Goal: Task Accomplishment & Management: Manage account settings

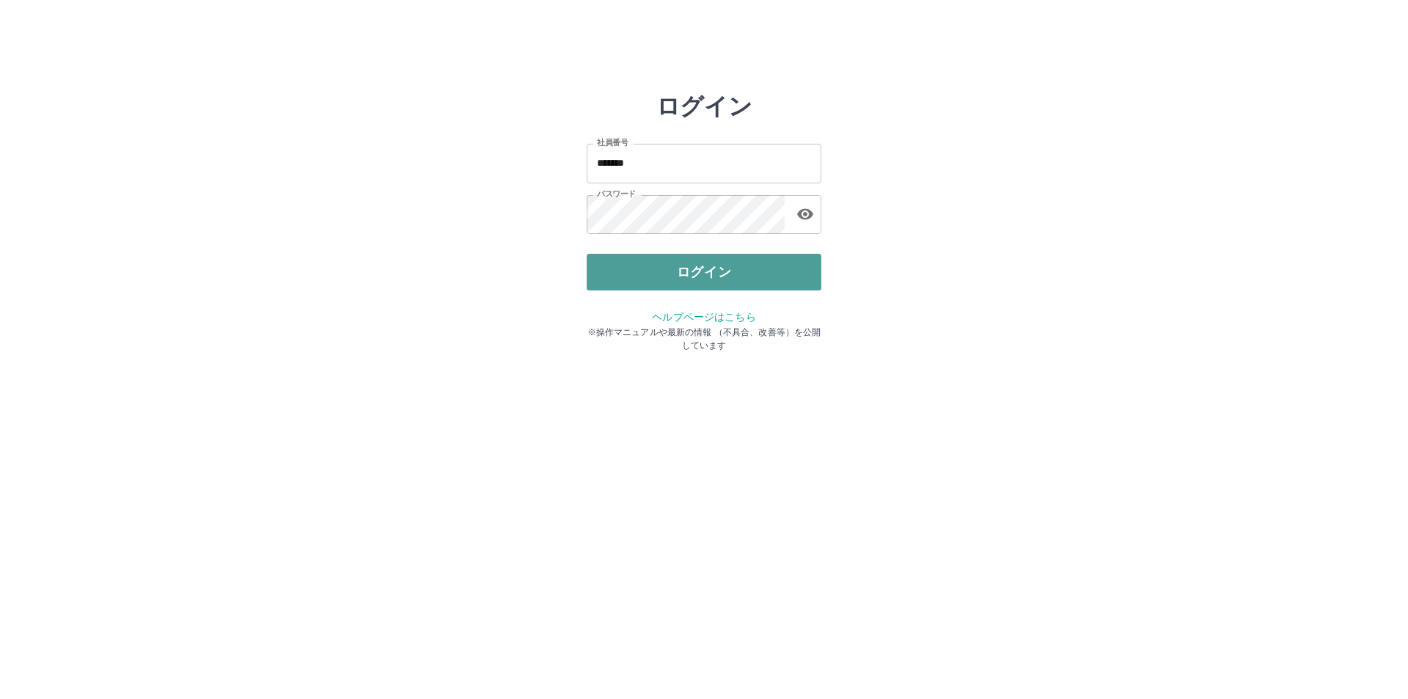
click at [709, 266] on button "ログイン" at bounding box center [704, 272] width 235 height 37
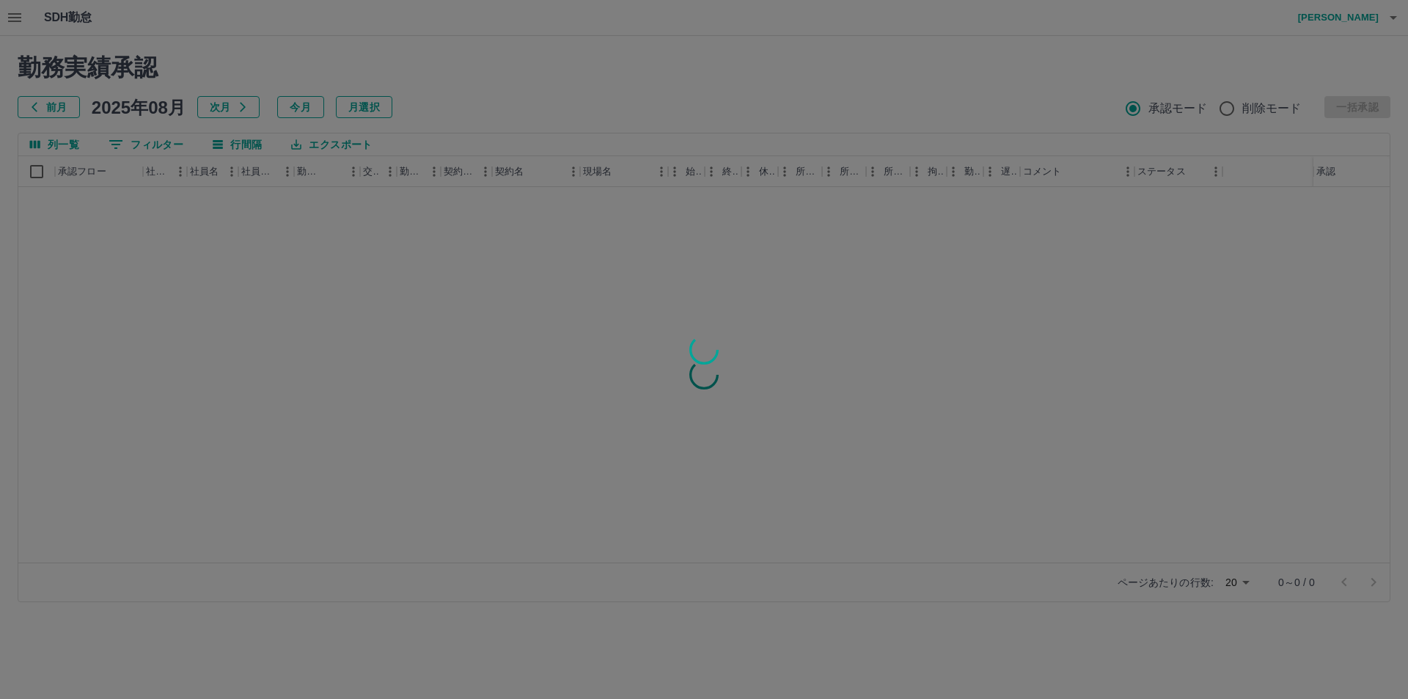
click at [17, 23] on div at bounding box center [704, 349] width 1408 height 699
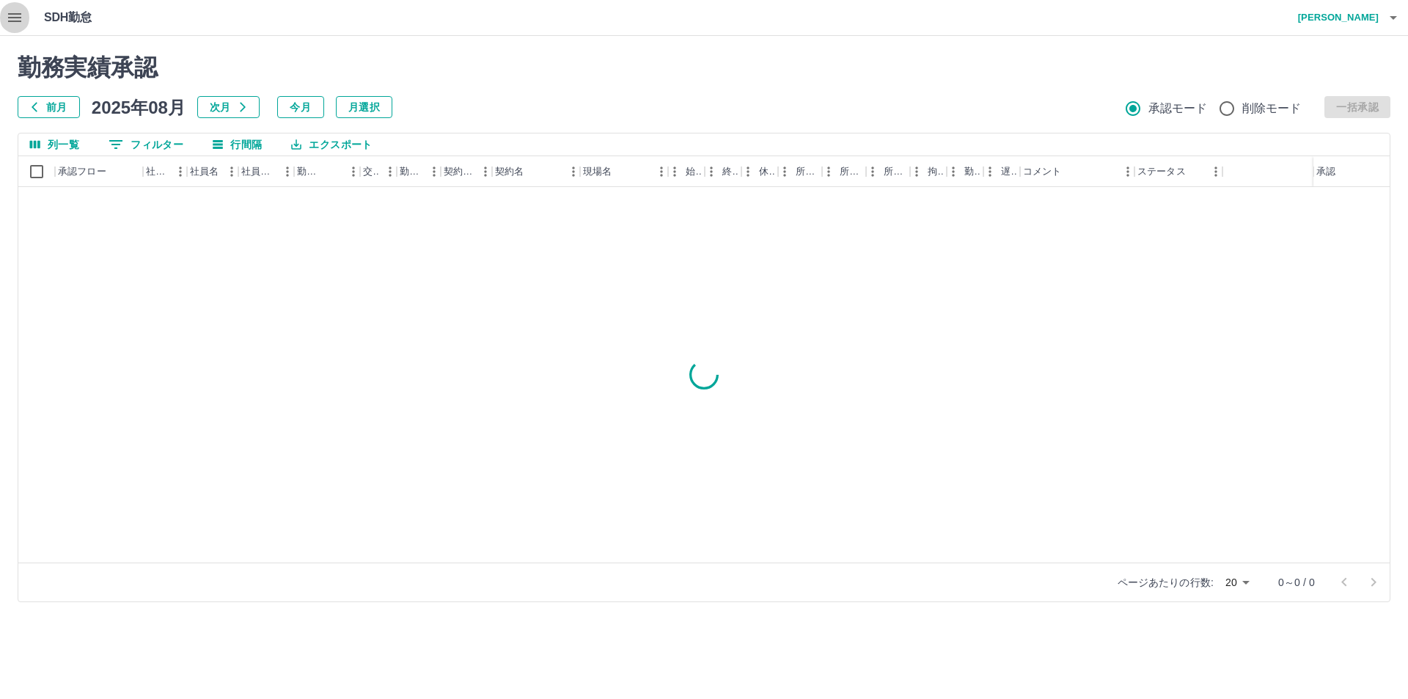
click at [17, 19] on icon "button" at bounding box center [15, 18] width 18 height 18
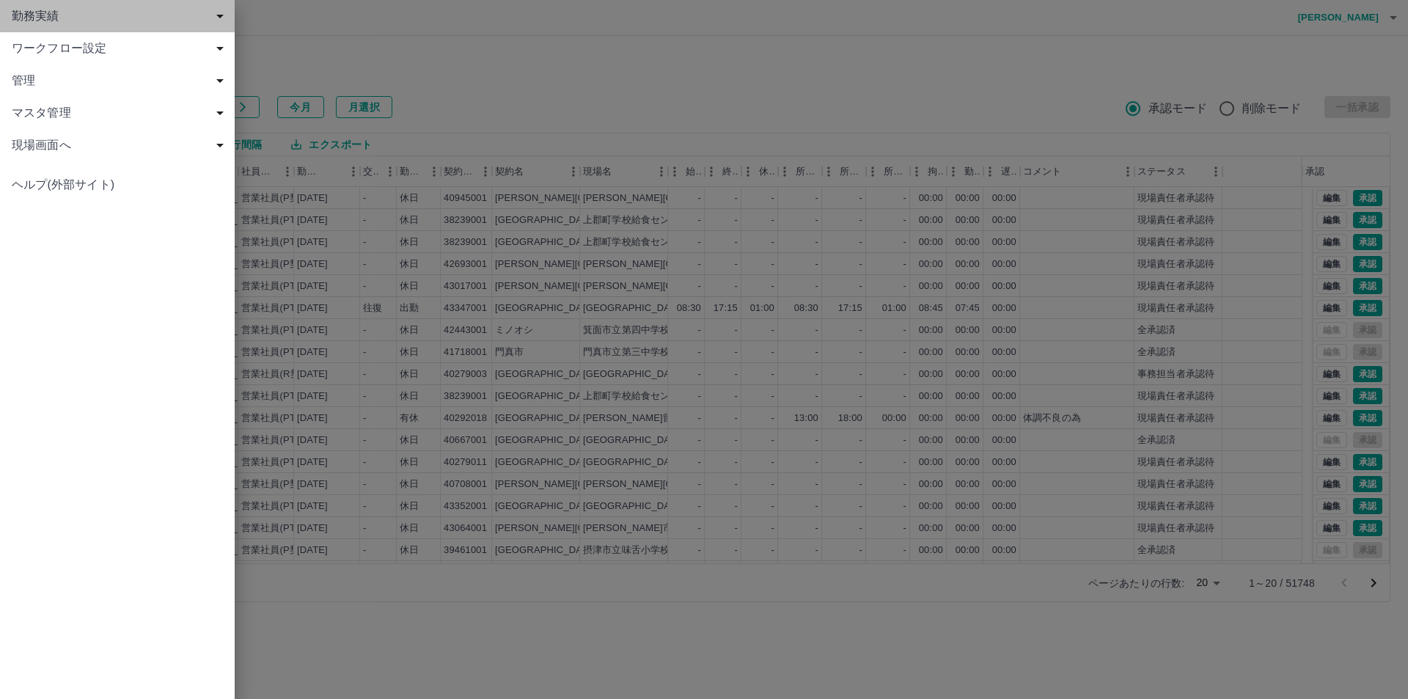
click at [32, 23] on span "勤務実績" at bounding box center [120, 16] width 217 height 18
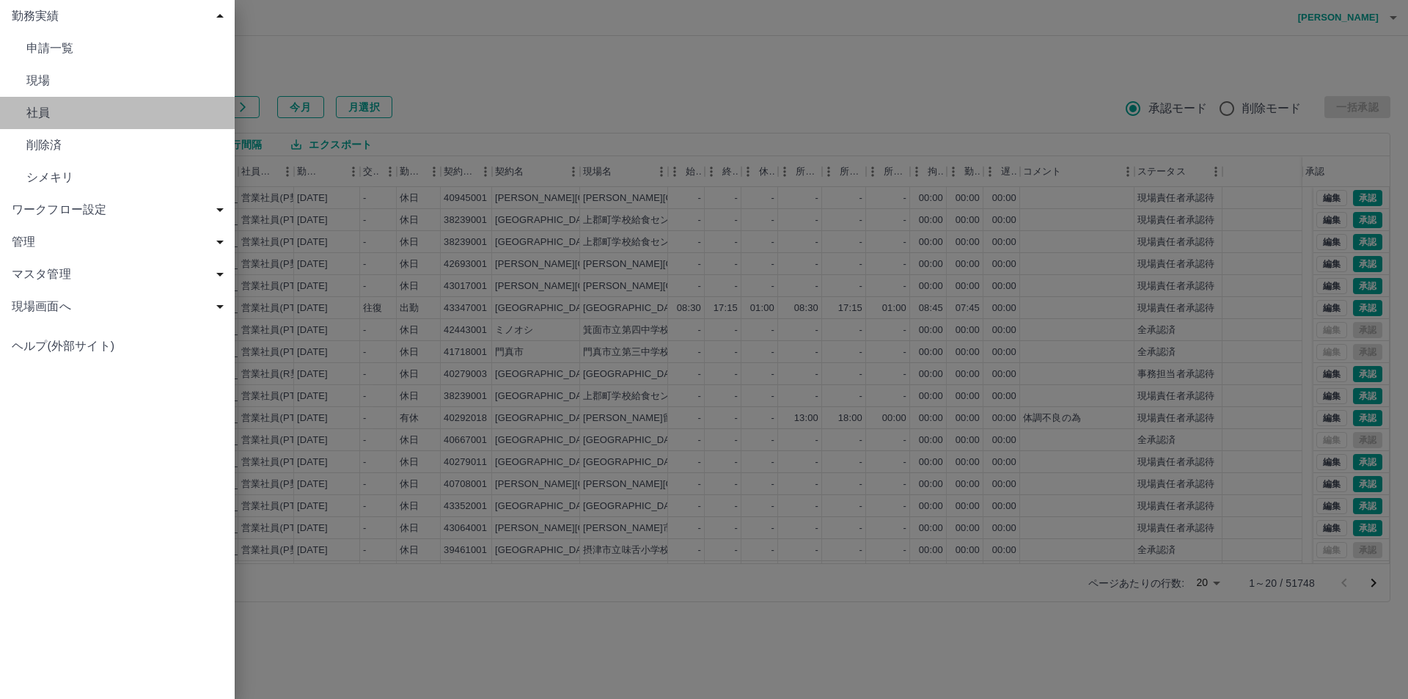
click at [55, 107] on span "社員" at bounding box center [124, 113] width 197 height 18
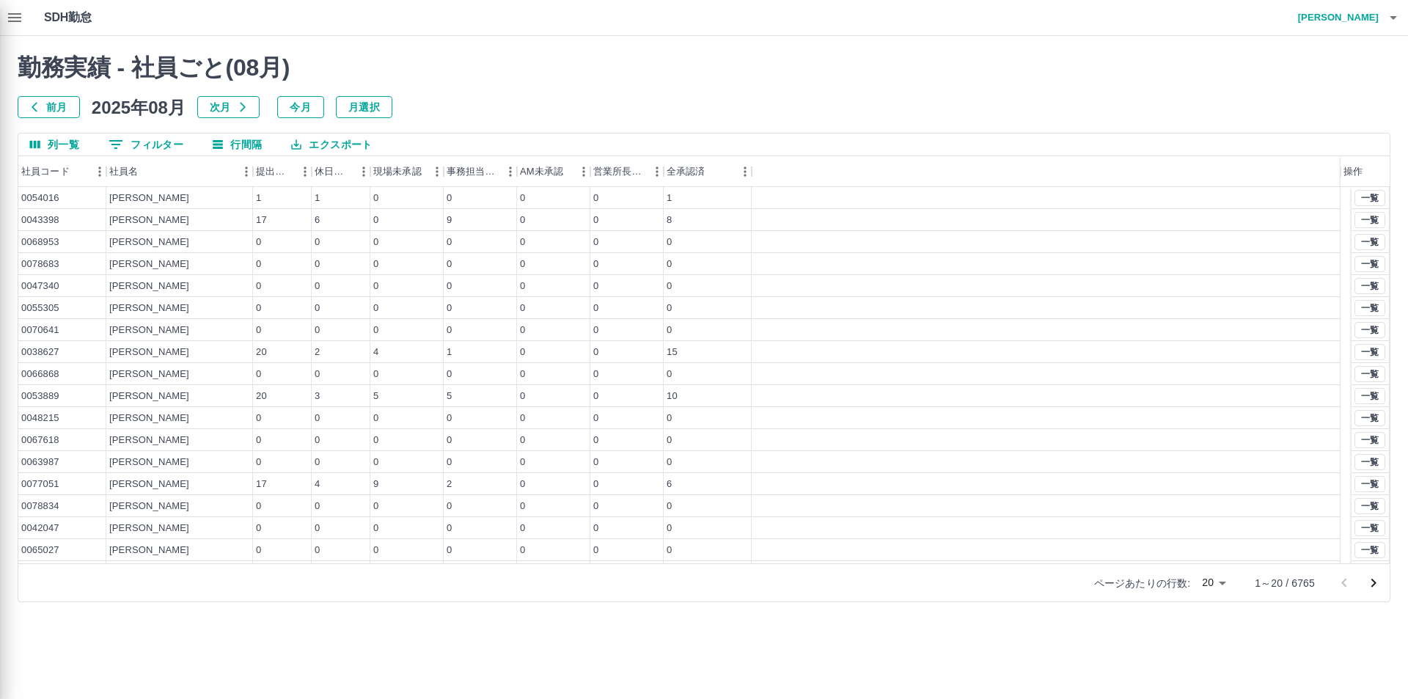
click at [10, 13] on div at bounding box center [704, 349] width 1408 height 699
click at [12, 14] on div at bounding box center [704, 349] width 1408 height 699
click at [18, 12] on div at bounding box center [704, 349] width 1408 height 699
click at [37, 109] on div at bounding box center [704, 349] width 1408 height 699
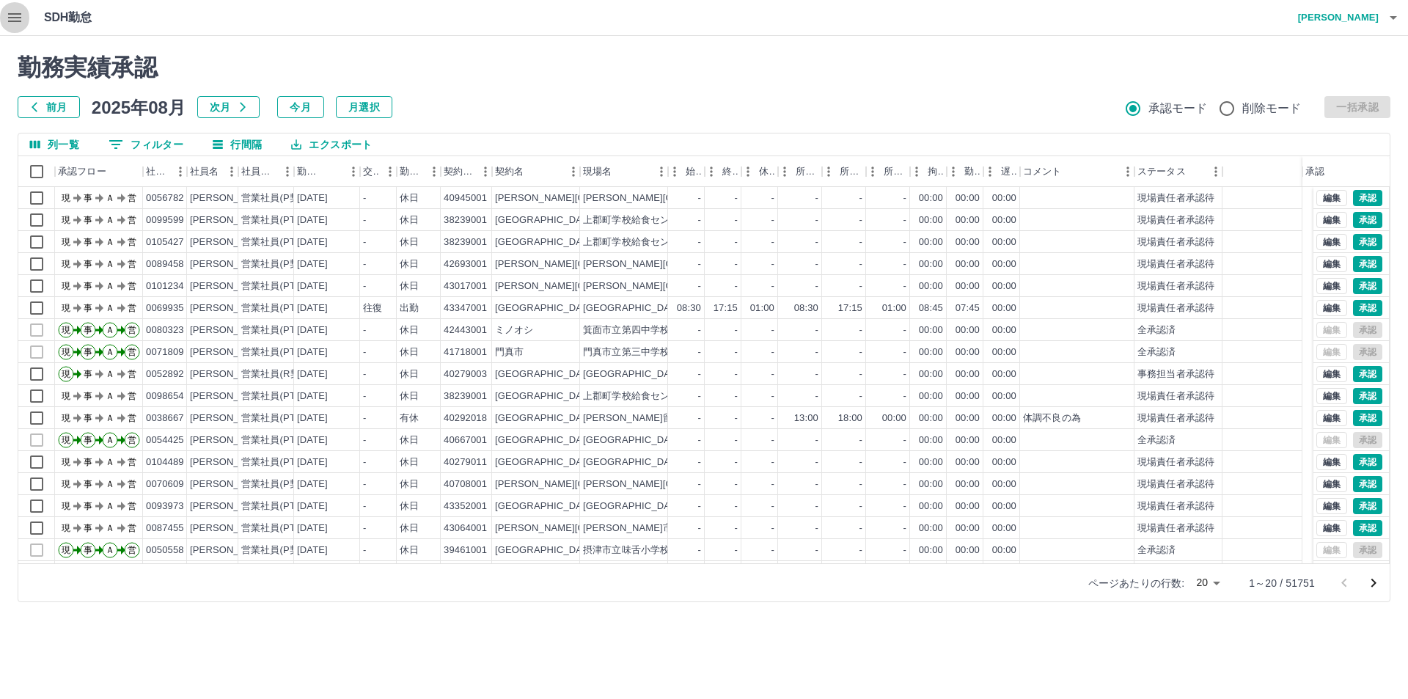
click at [1, 15] on button "button" at bounding box center [14, 17] width 29 height 35
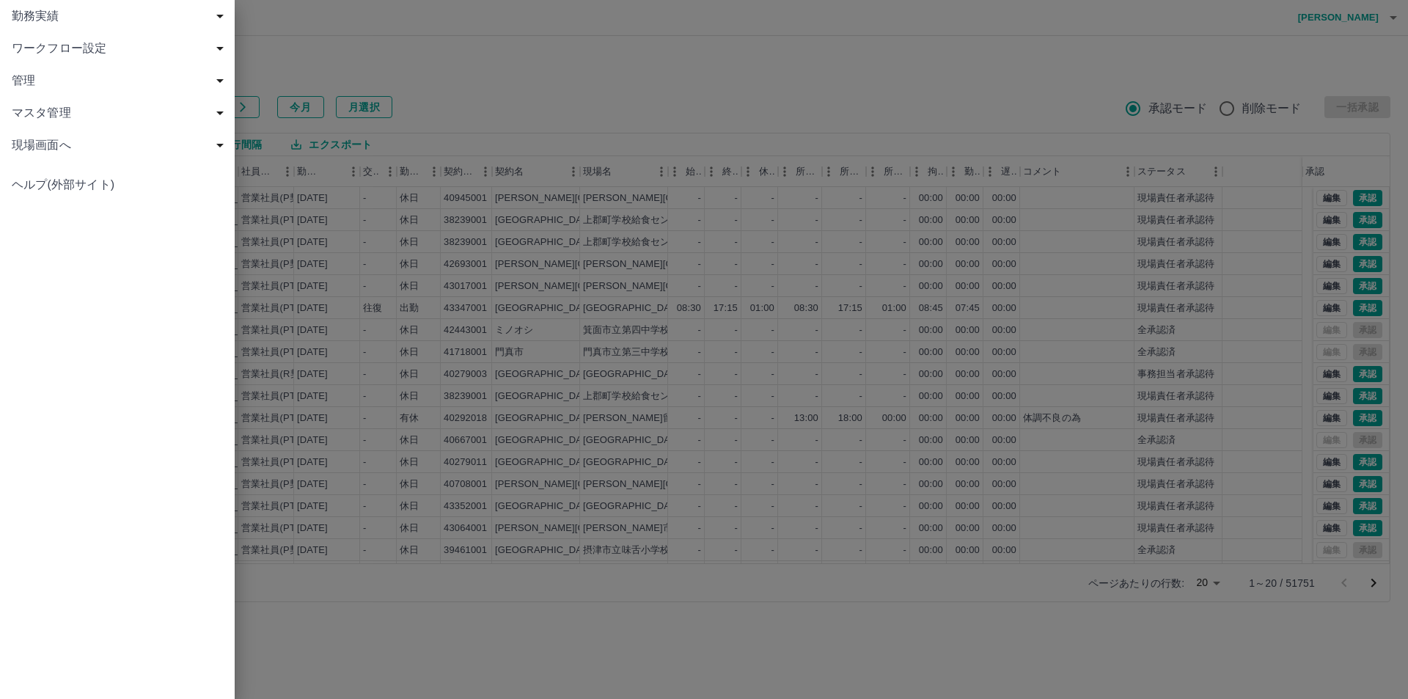
click at [48, 110] on span "マスタ管理" at bounding box center [120, 113] width 217 height 18
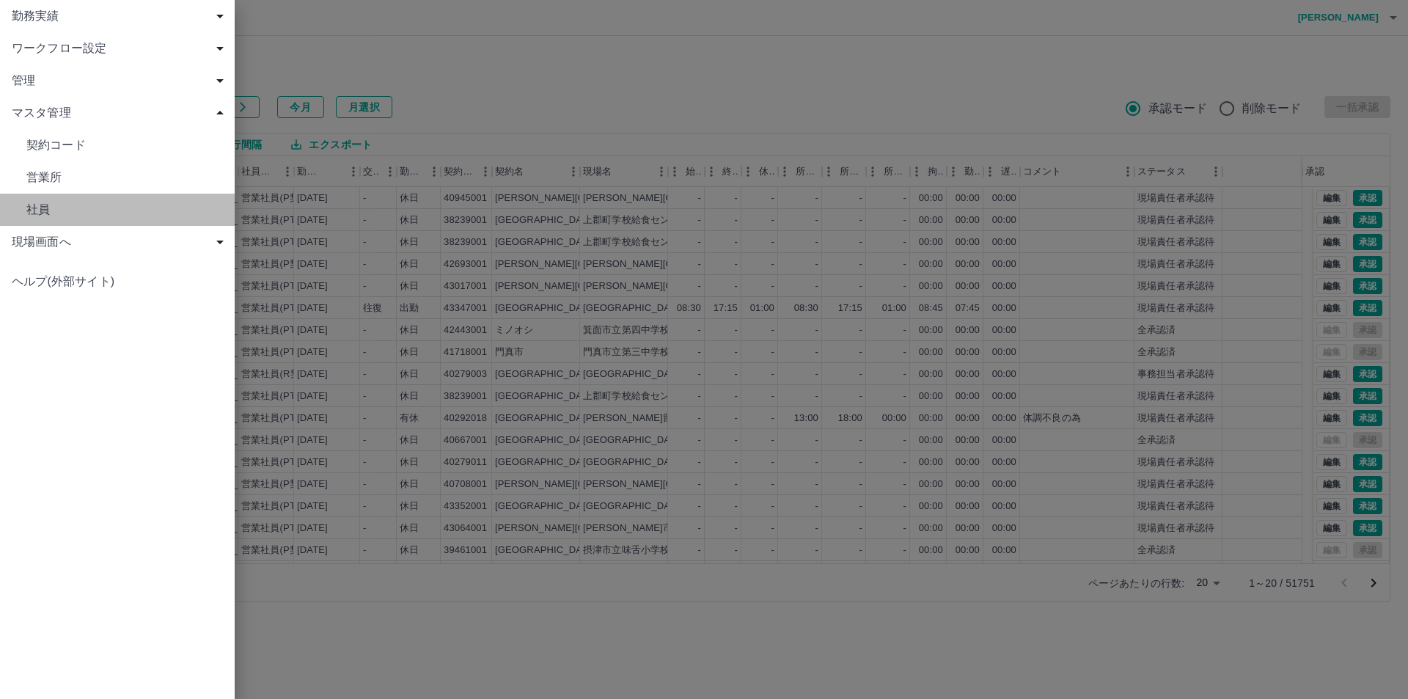
click at [56, 208] on span "社員" at bounding box center [124, 210] width 197 height 18
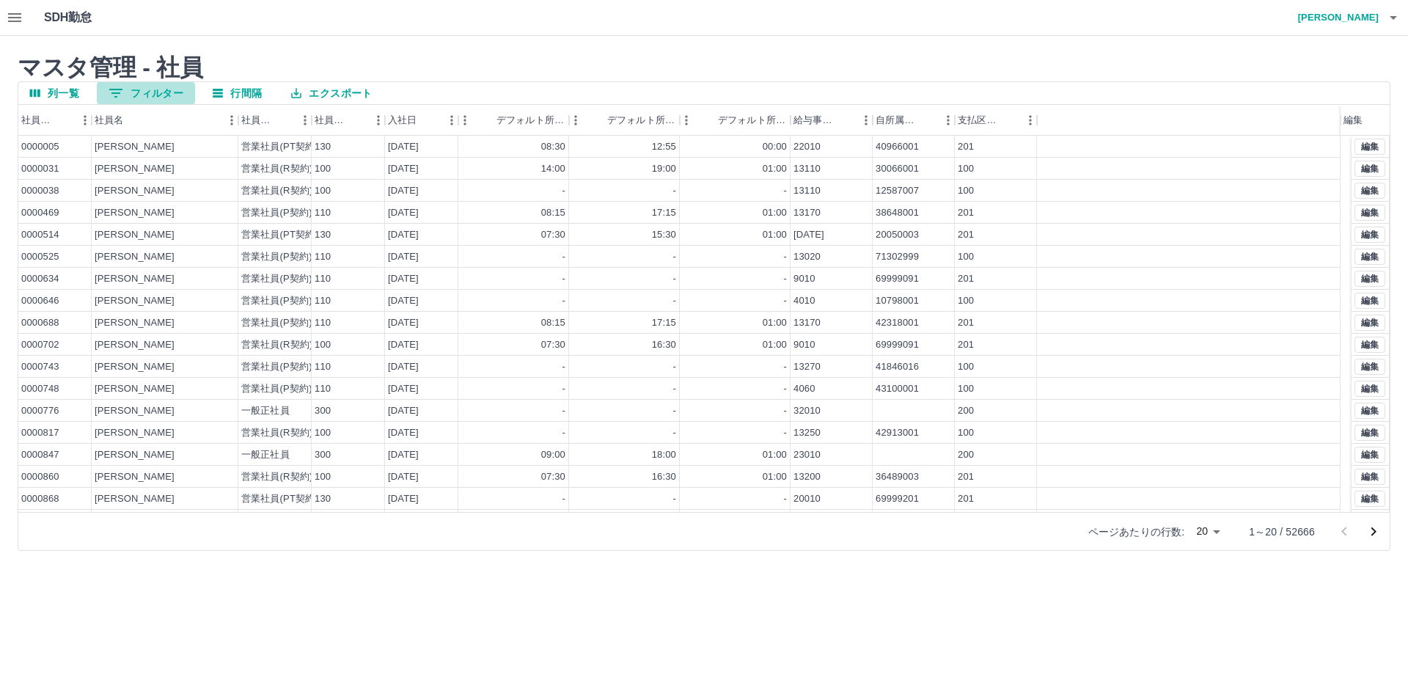
click at [142, 95] on button "0 フィルター" at bounding box center [146, 93] width 98 height 22
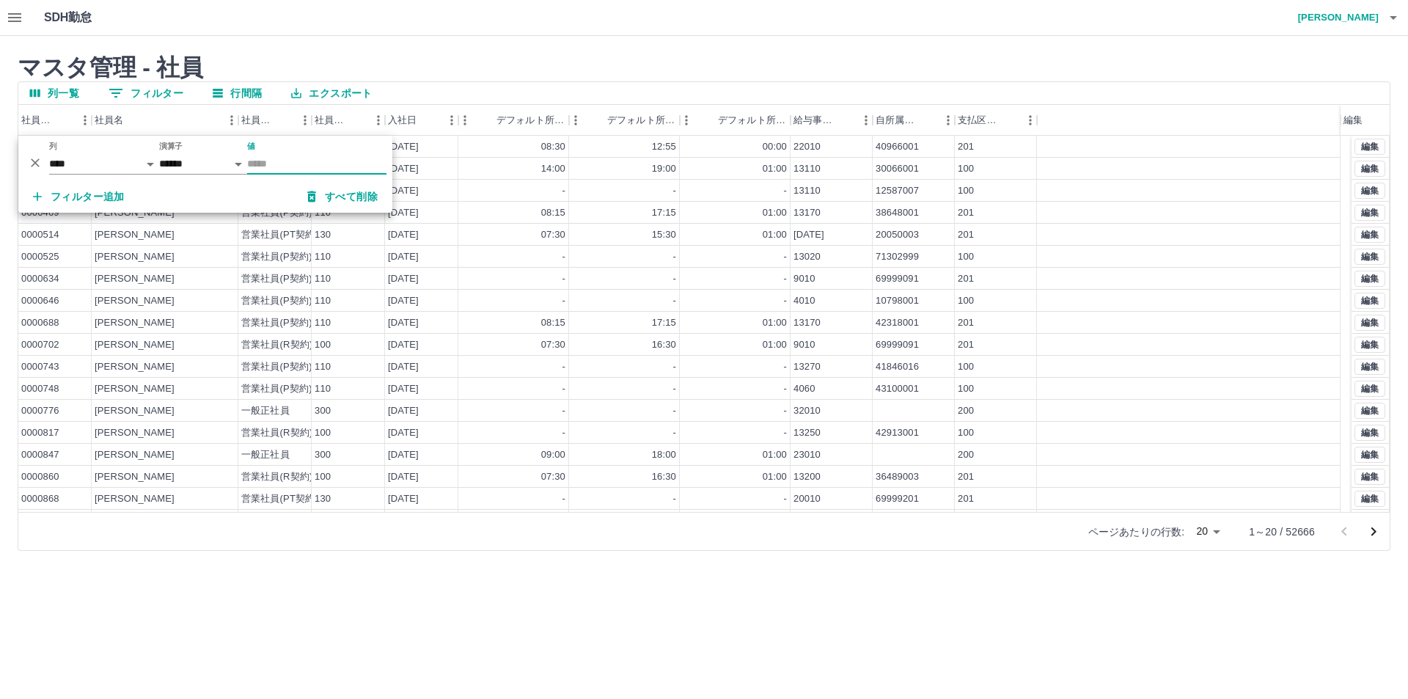
click at [260, 166] on input "値" at bounding box center [316, 163] width 139 height 21
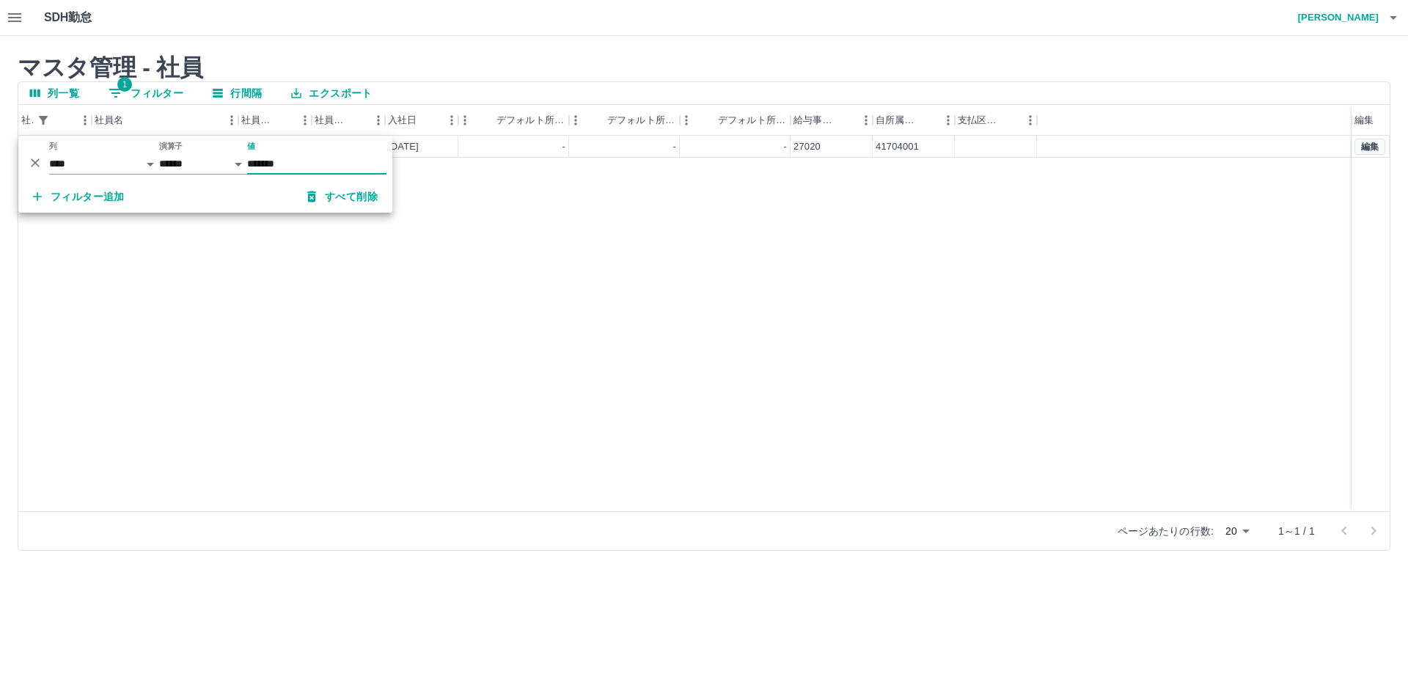
type input "*******"
click at [1363, 148] on button "編集" at bounding box center [1369, 147] width 31 height 16
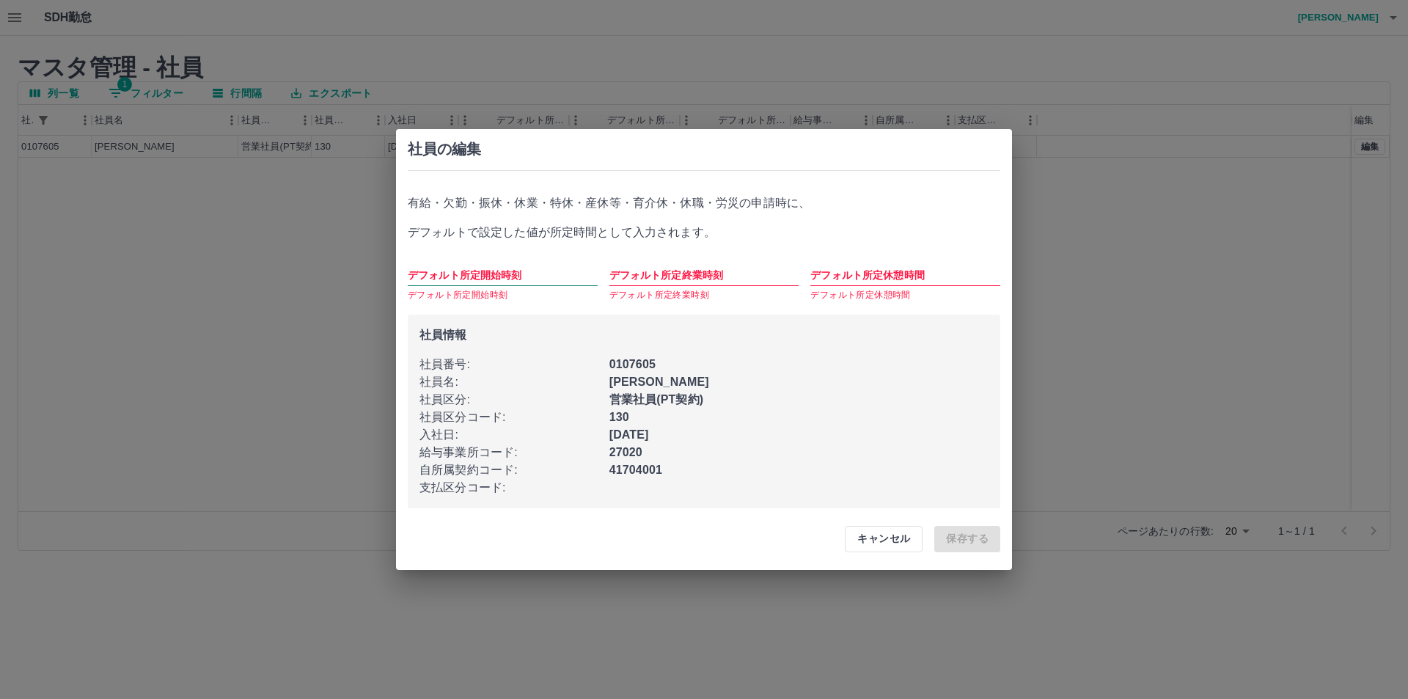
click at [462, 279] on input "デフォルト所定開始時刻" at bounding box center [503, 275] width 190 height 21
type input "****"
click at [630, 284] on input "デフォルト所定終業時刻" at bounding box center [704, 275] width 190 height 21
type input "****"
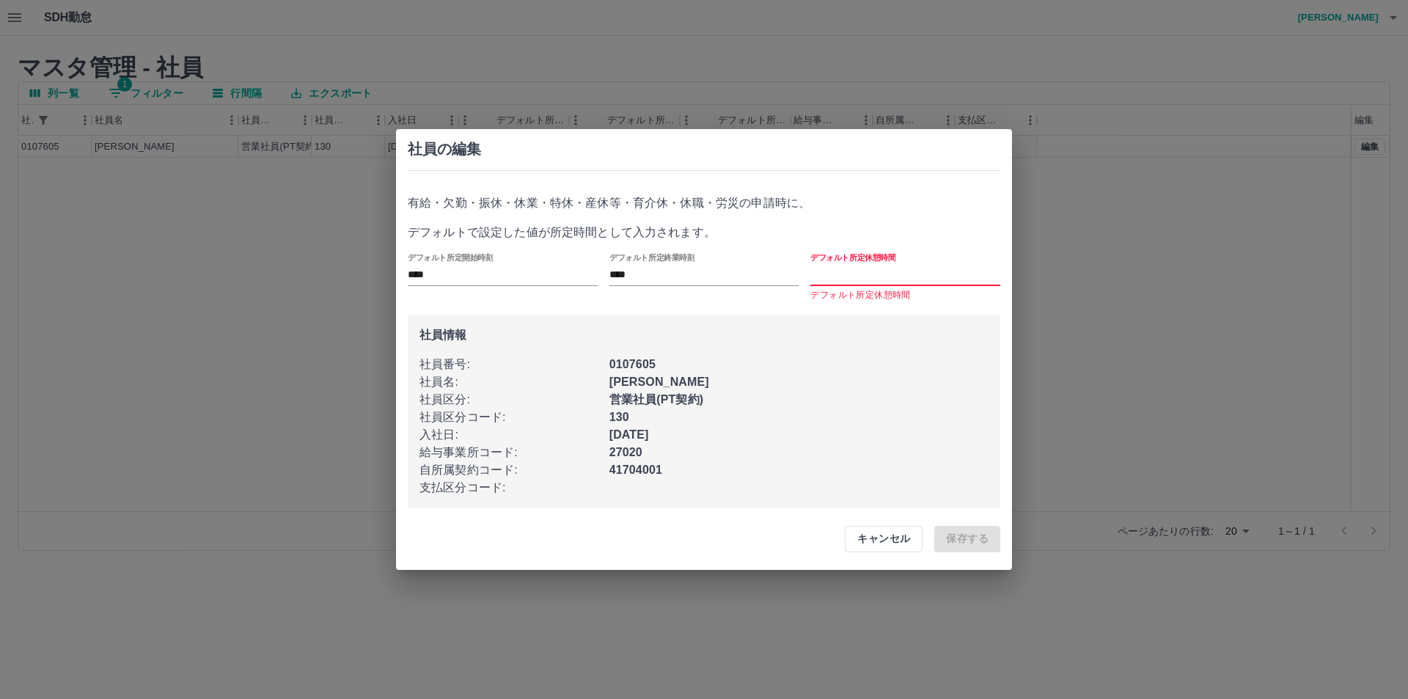
click at [828, 278] on input "デフォルト所定休憩時間" at bounding box center [905, 275] width 190 height 21
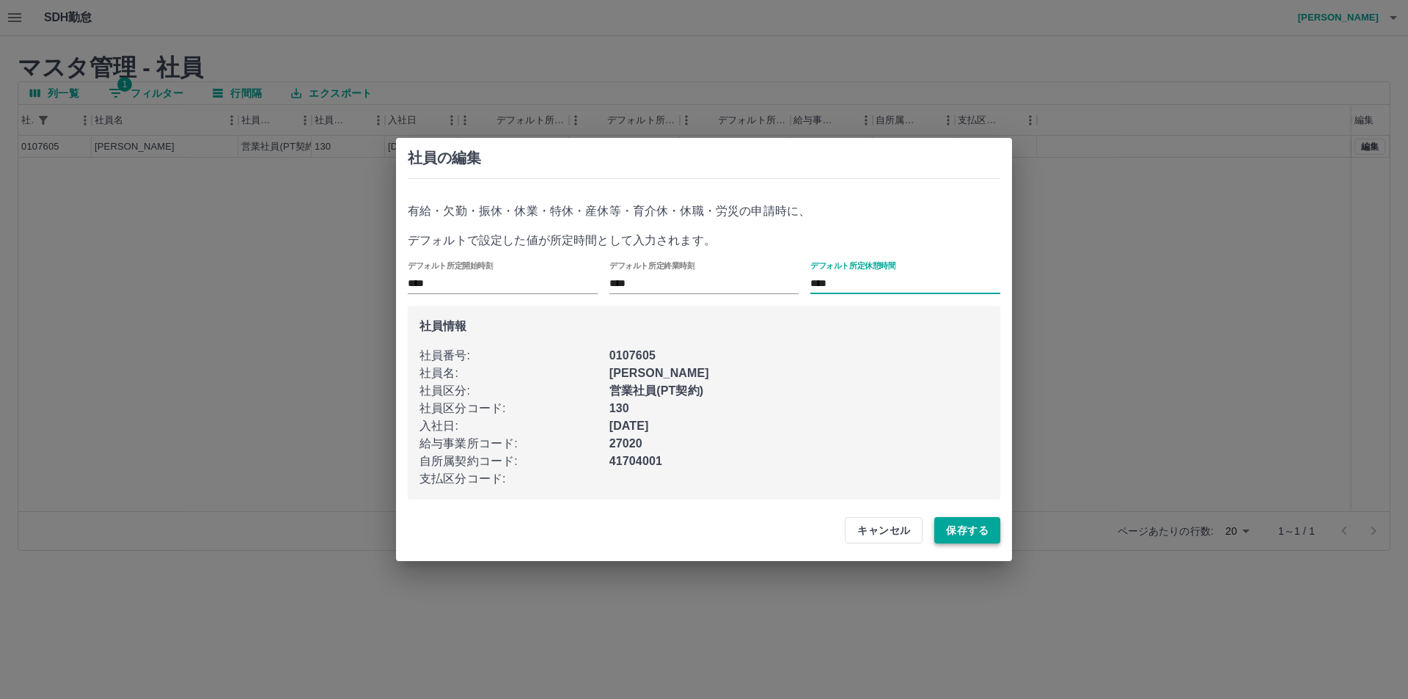
type input "****"
click at [980, 538] on button "保存する" at bounding box center [967, 530] width 66 height 26
